Goal: Information Seeking & Learning: Learn about a topic

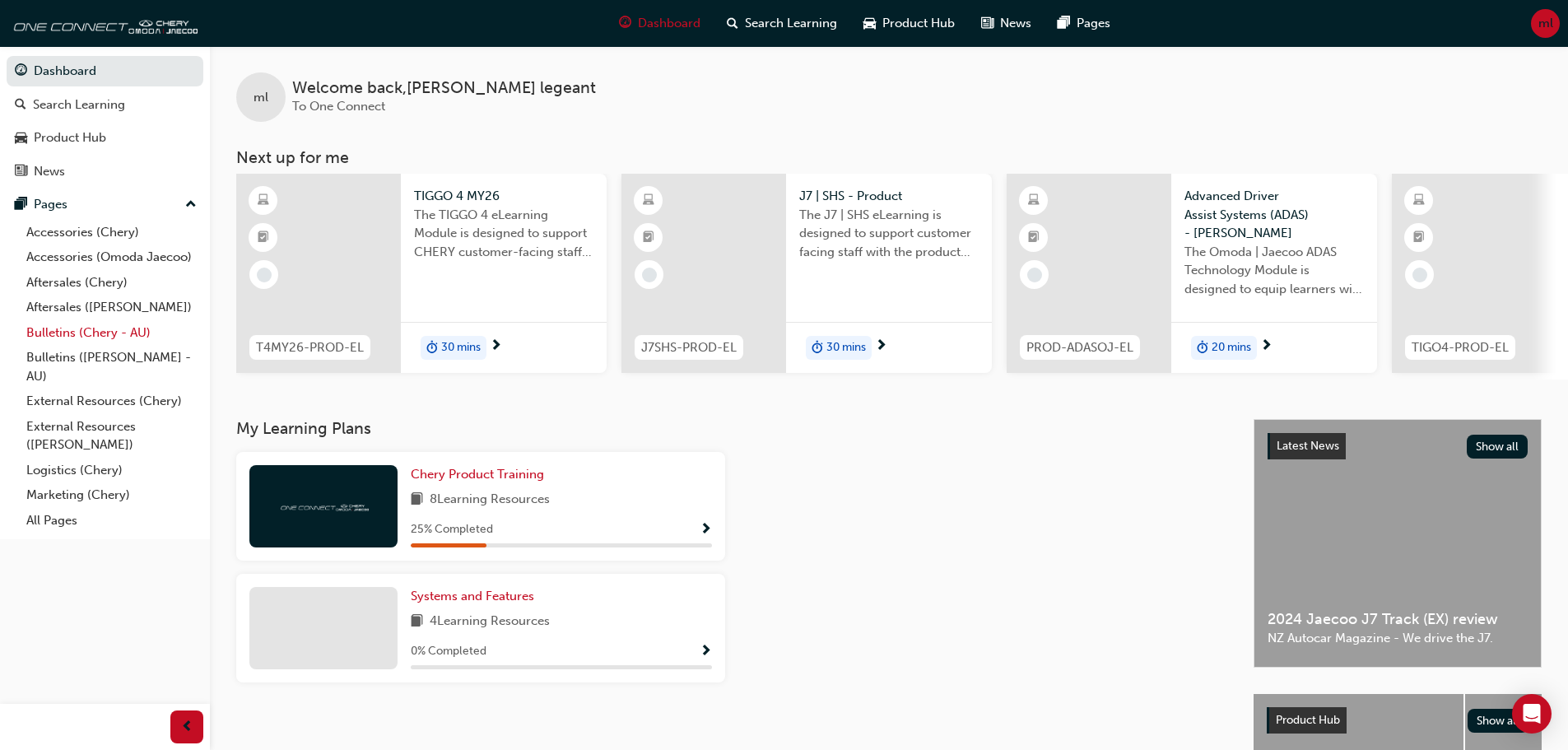
click at [109, 334] on link "Bulletins (Chery - AU)" at bounding box center [111, 333] width 184 height 25
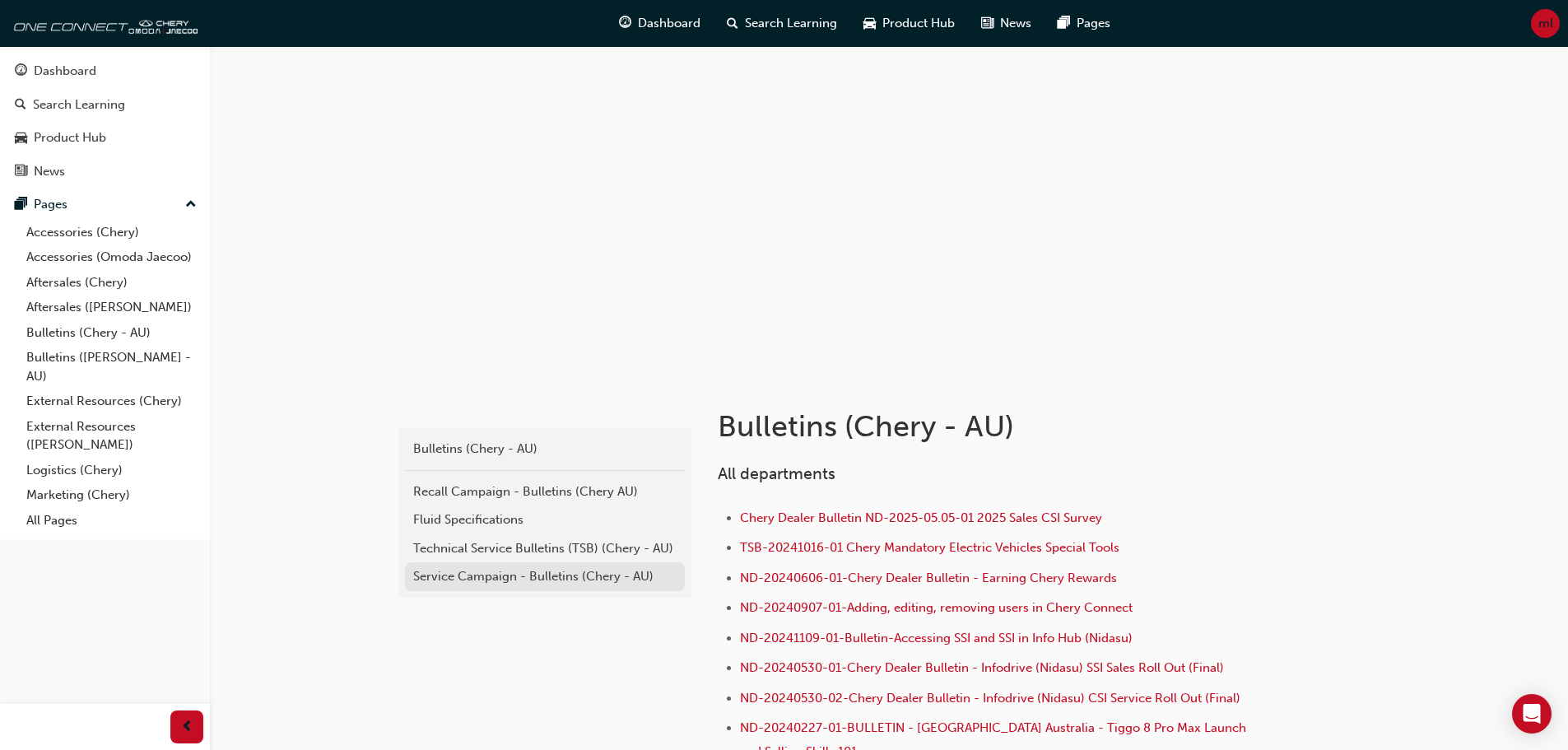
click at [581, 583] on div "Service Campaign - Bulletins (Chery - AU)" at bounding box center [544, 576] width 263 height 19
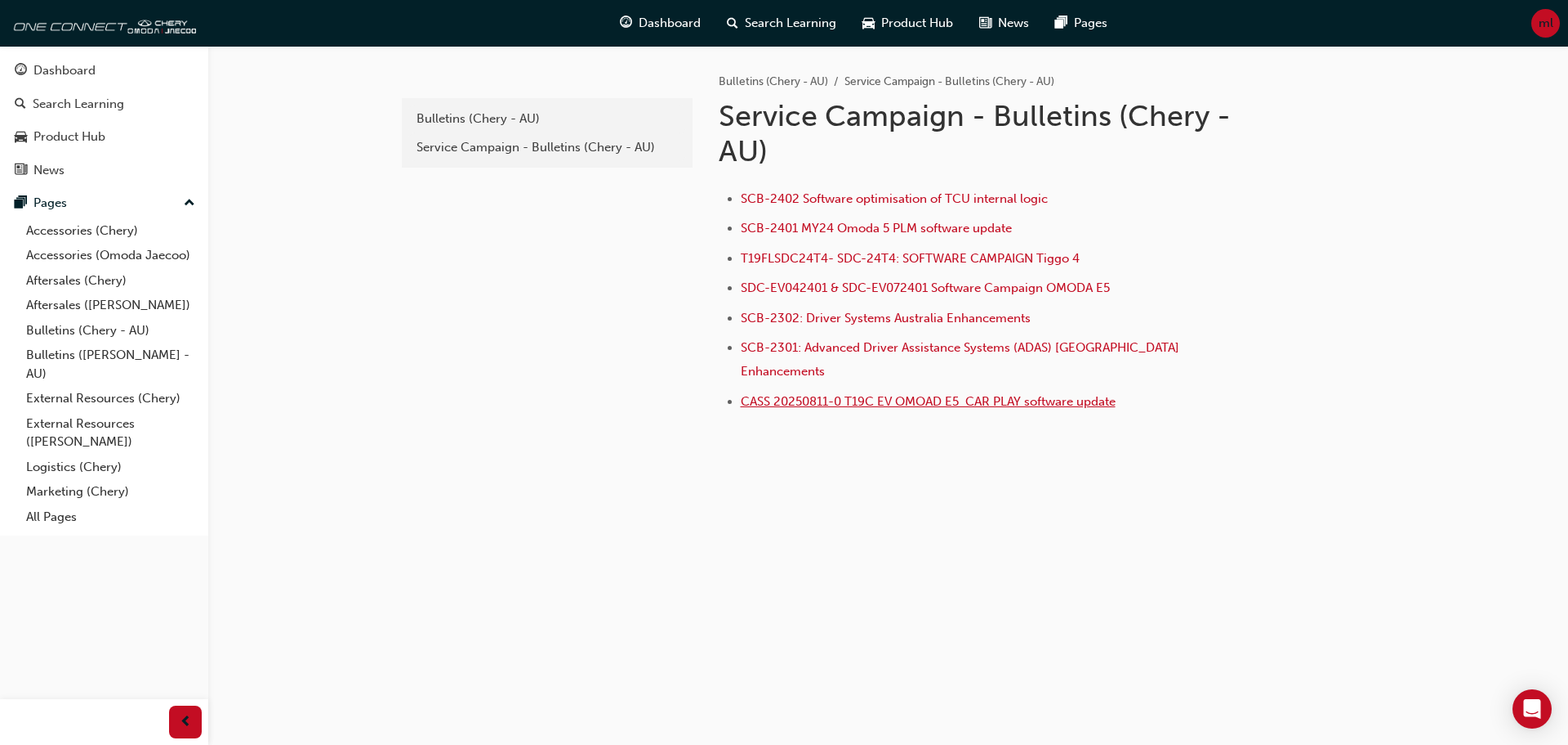
click at [946, 394] on span "CASS 20250811-0 T19C EV OMOAD E5 CAR PLAY software update" at bounding box center [929, 401] width 375 height 14
